Goal: Task Accomplishment & Management: Complete application form

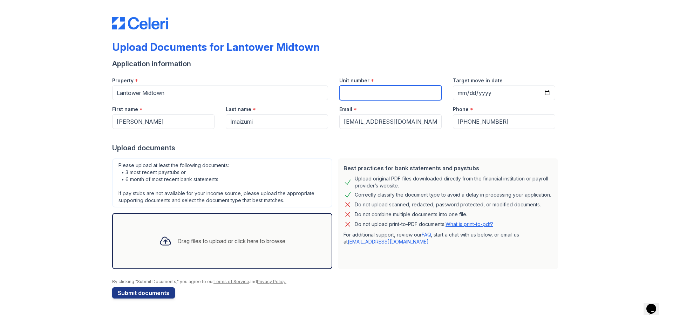
click at [379, 92] on input "Unit number" at bounding box center [390, 92] width 102 height 15
type input "556"
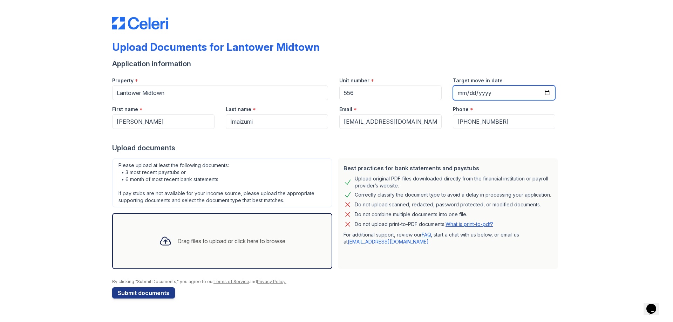
click at [546, 91] on input "Target move in date" at bounding box center [504, 92] width 102 height 15
type input "[DATE]"
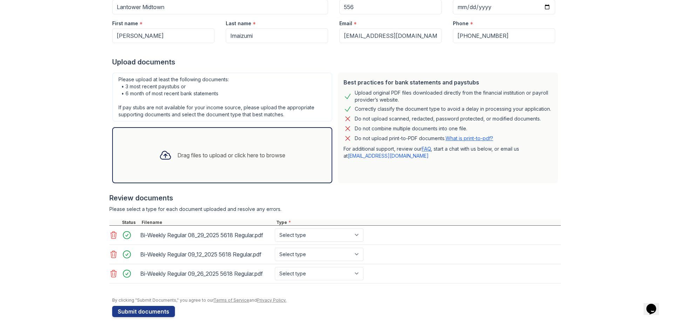
scroll to position [95, 0]
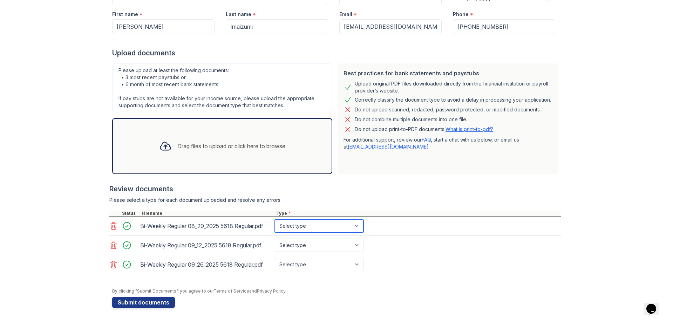
click at [323, 224] on select "Select type Paystub Bank Statement Offer Letter Tax Documents Benefit Award Let…" at bounding box center [319, 225] width 89 height 13
select select "paystub"
click at [275, 219] on select "Select type Paystub Bank Statement Offer Letter Tax Documents Benefit Award Let…" at bounding box center [319, 225] width 89 height 13
click at [324, 239] on select "Select type Paystub Bank Statement Offer Letter Tax Documents Benefit Award Let…" at bounding box center [319, 245] width 89 height 13
select select "paystub"
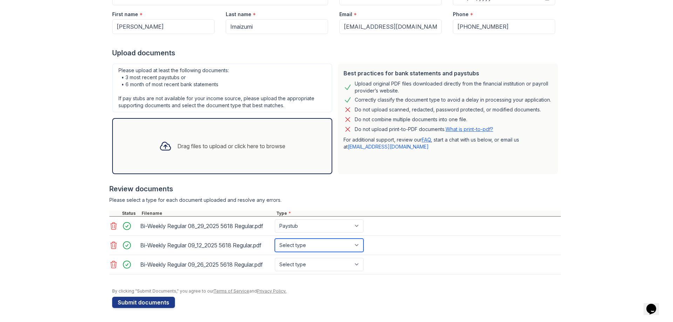
click at [275, 239] on select "Select type Paystub Bank Statement Offer Letter Tax Documents Benefit Award Let…" at bounding box center [319, 245] width 89 height 13
click at [305, 264] on select "Select type Paystub Bank Statement Offer Letter Tax Documents Benefit Award Let…" at bounding box center [319, 264] width 89 height 13
select select "paystub"
click at [275, 258] on select "Select type Paystub Bank Statement Offer Letter Tax Documents Benefit Award Let…" at bounding box center [319, 264] width 89 height 13
click at [144, 303] on button "Submit documents" at bounding box center [143, 302] width 63 height 11
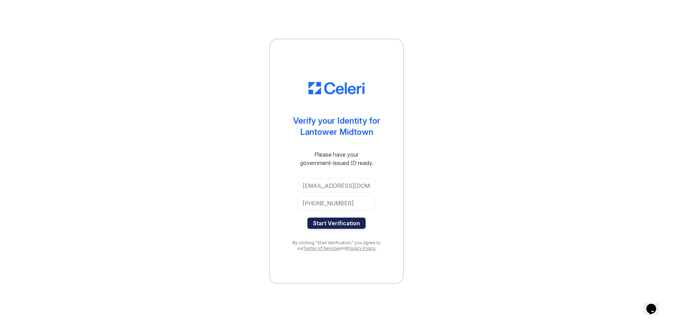
click at [341, 223] on button "Start Verification" at bounding box center [336, 223] width 58 height 11
